Goal: Check status

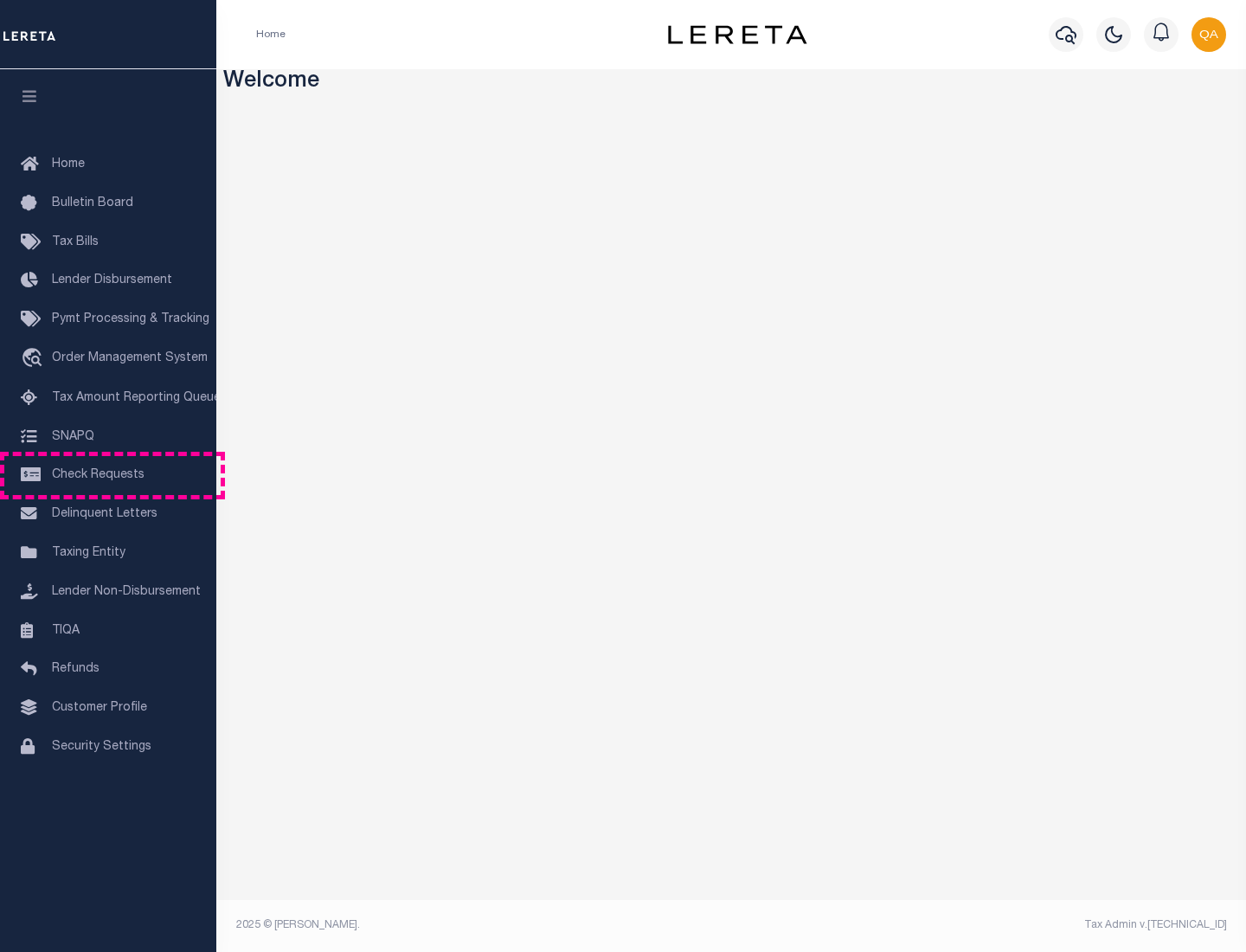
click at [108, 475] on span "Check Requests" at bounding box center [98, 475] width 93 height 12
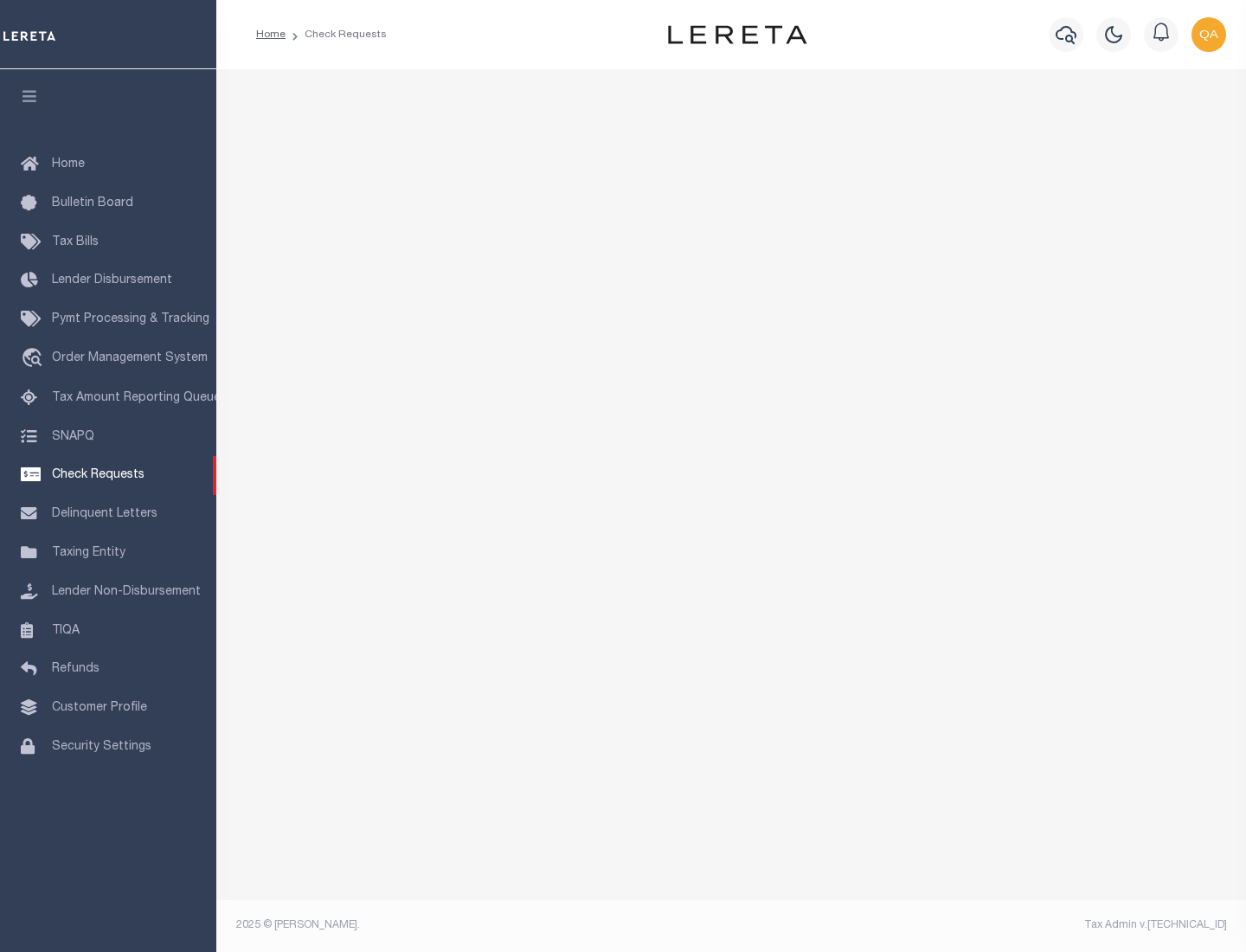
select select "50"
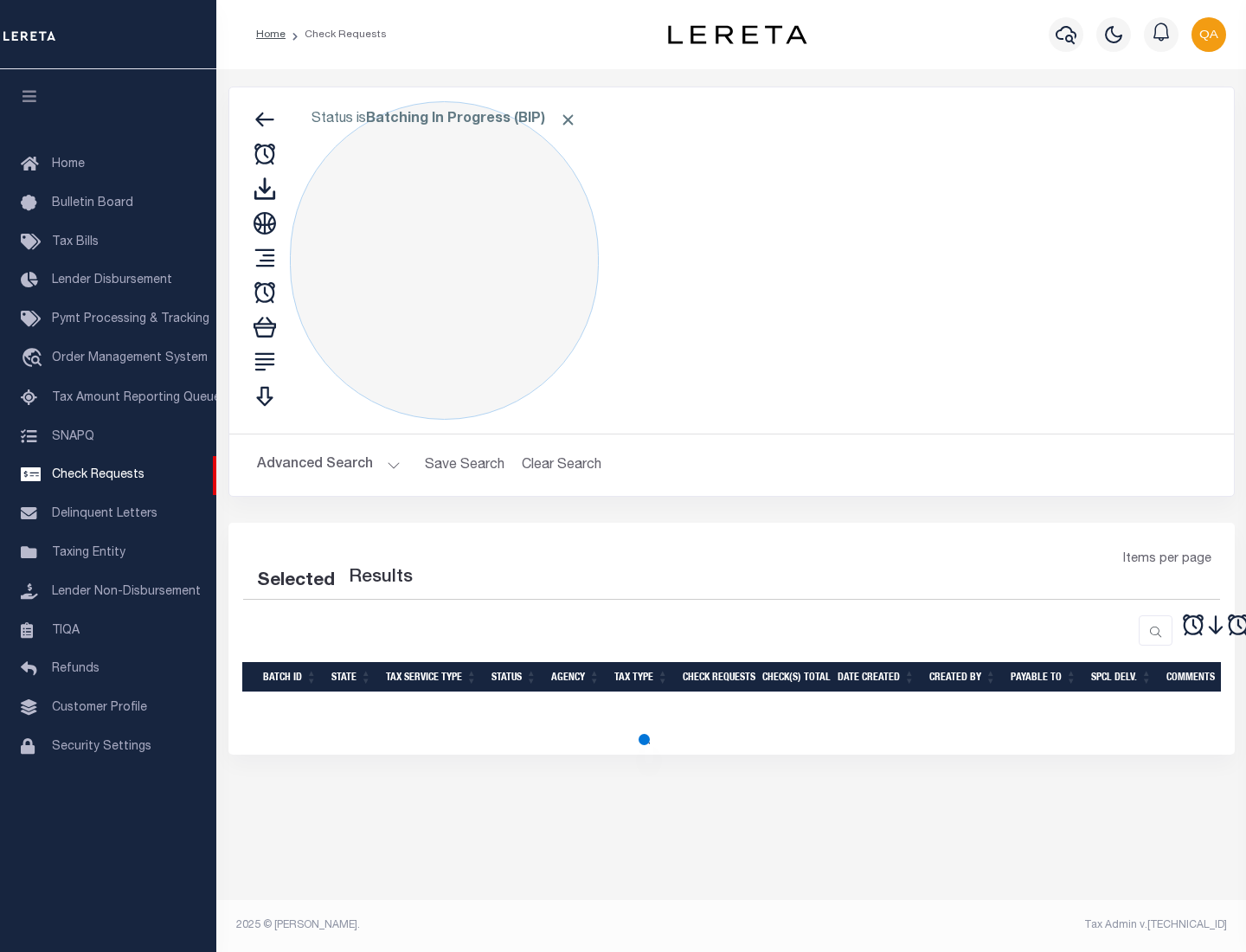
select select "50"
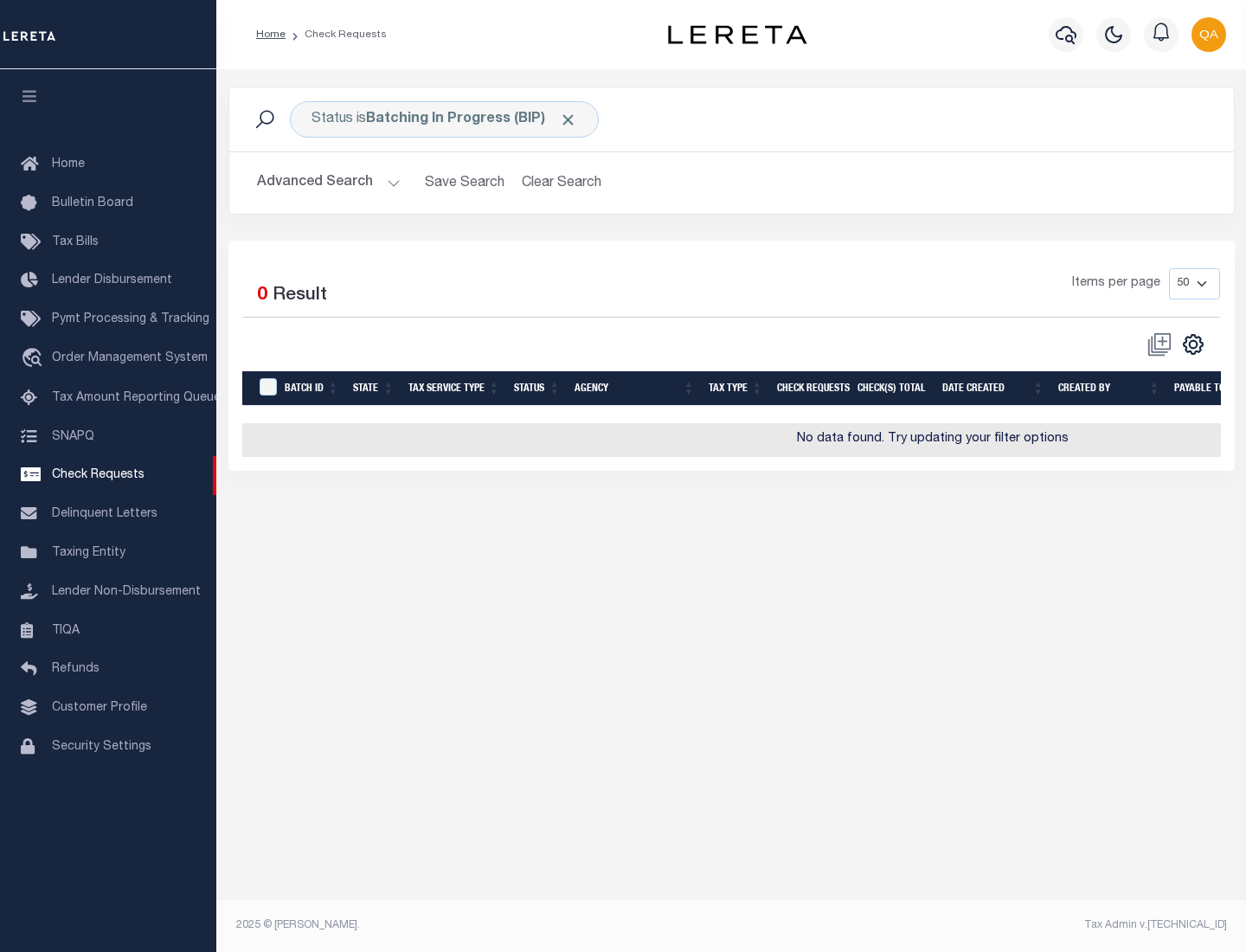
click at [568, 119] on span "Click to Remove" at bounding box center [568, 119] width 19 height 19
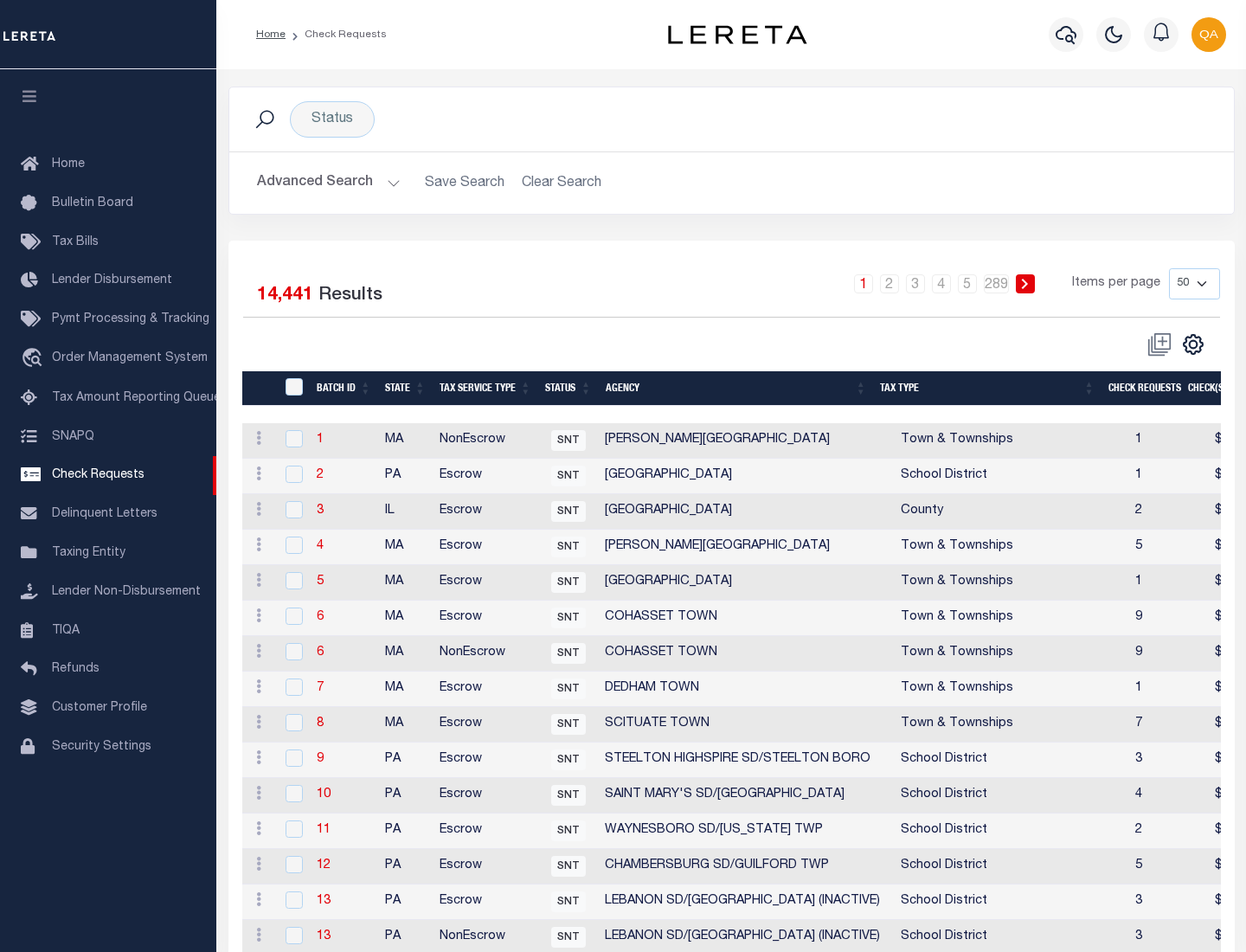
scroll to position [834, 0]
